Goal: Obtain resource: Obtain resource

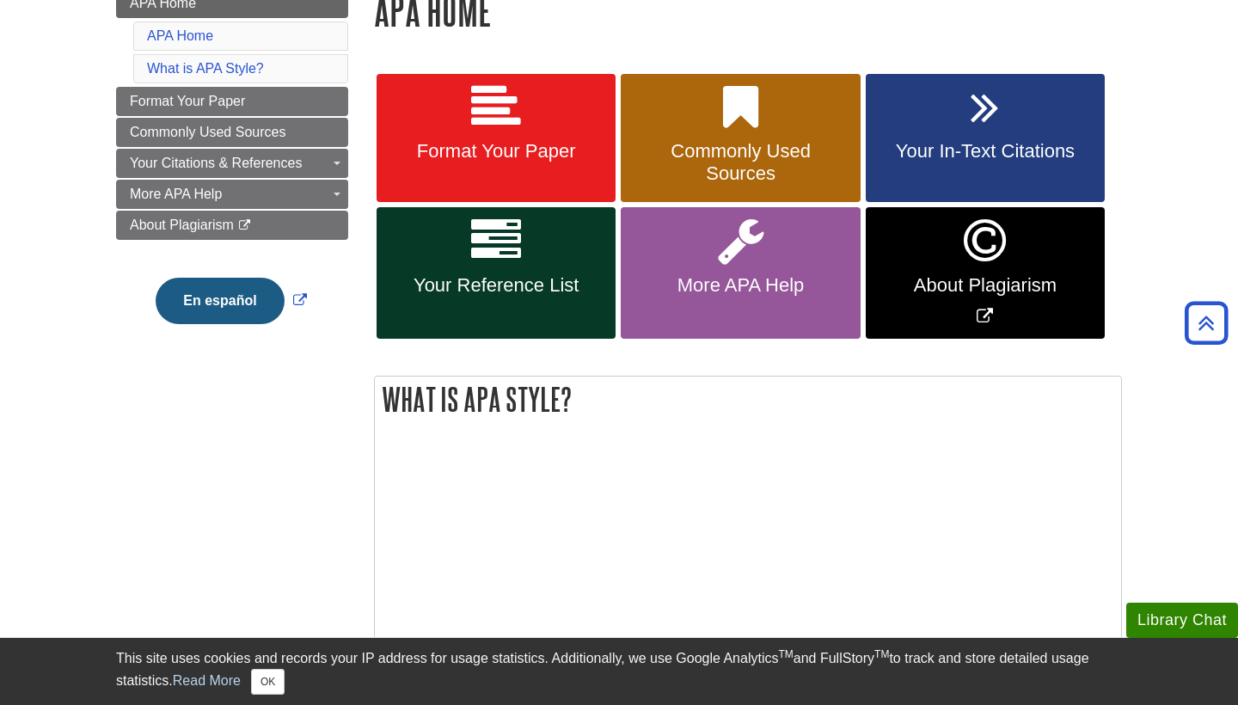
scroll to position [272, 0]
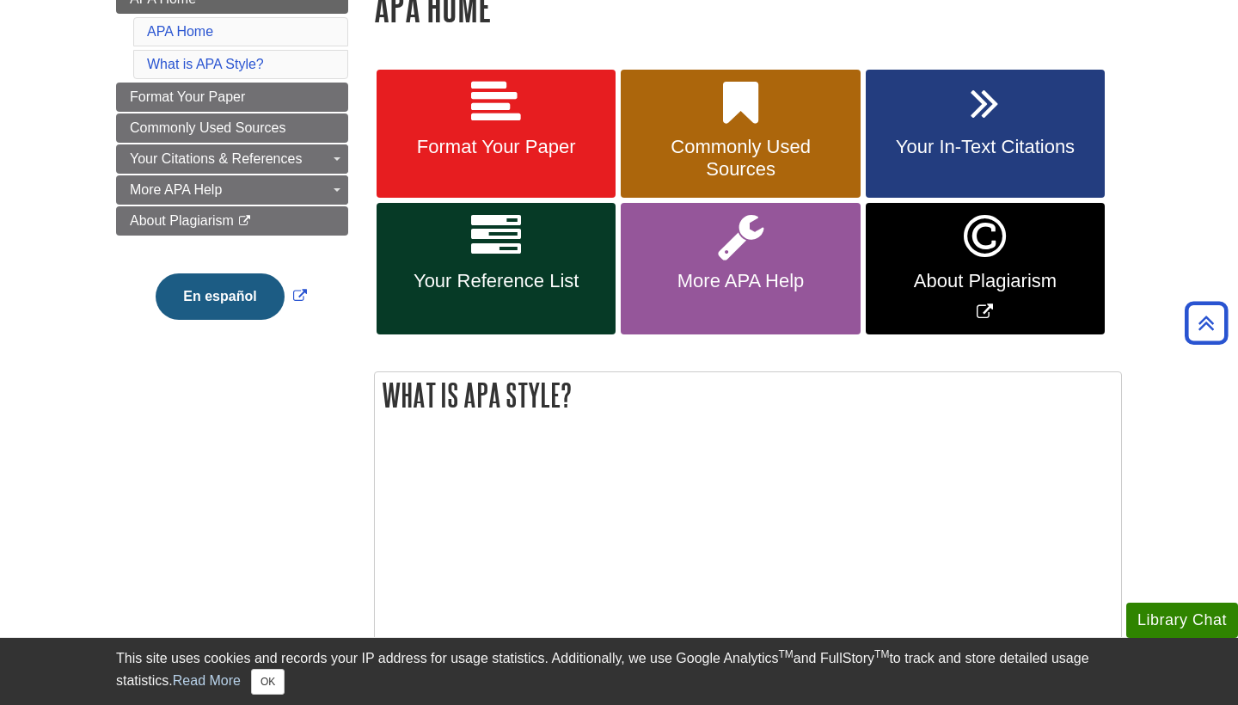
click at [491, 173] on link "Format Your Paper" at bounding box center [495, 134] width 239 height 129
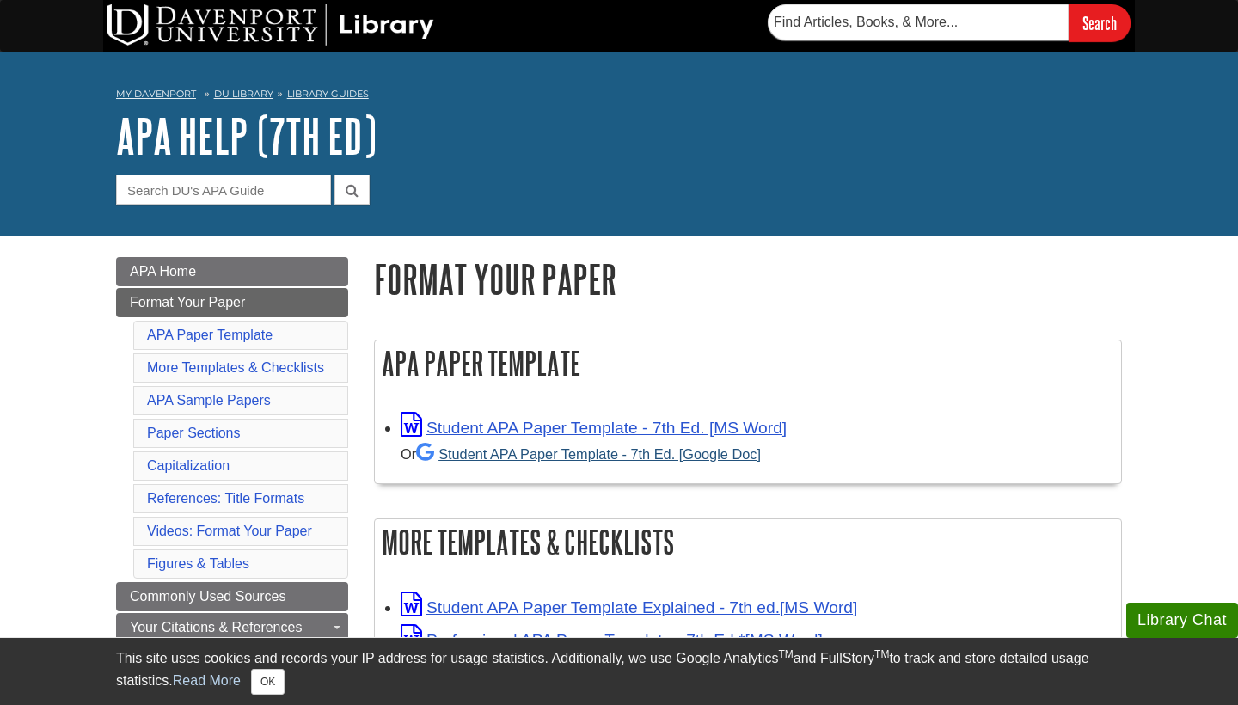
click at [561, 457] on link "Student APA Paper Template - 7th Ed. [Google Doc]" at bounding box center [588, 453] width 345 height 15
